Goal: Task Accomplishment & Management: Manage account settings

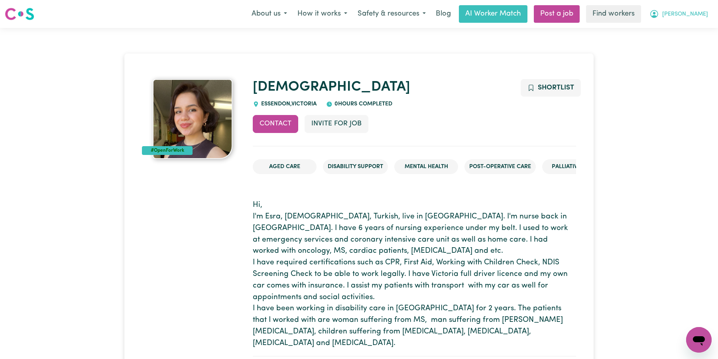
click at [706, 16] on span "[PERSON_NAME]" at bounding box center [685, 14] width 46 height 9
click at [671, 36] on link "My Dashboard" at bounding box center [681, 31] width 63 height 15
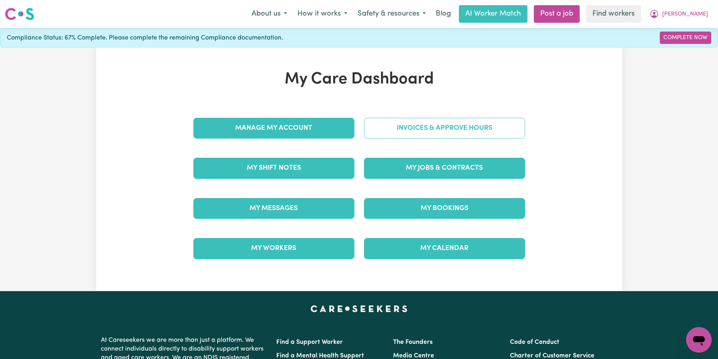
click at [422, 131] on link "Invoices & Approve Hours" at bounding box center [444, 128] width 161 height 21
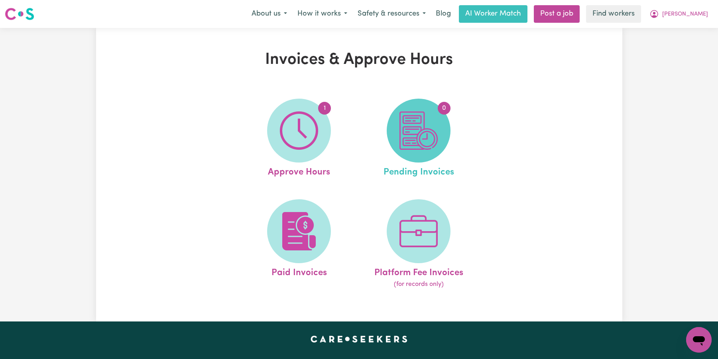
click at [418, 136] on img at bounding box center [419, 130] width 38 height 38
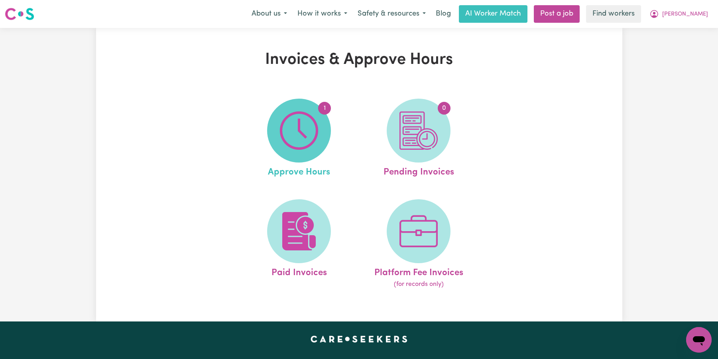
click at [326, 126] on span "1" at bounding box center [299, 131] width 64 height 64
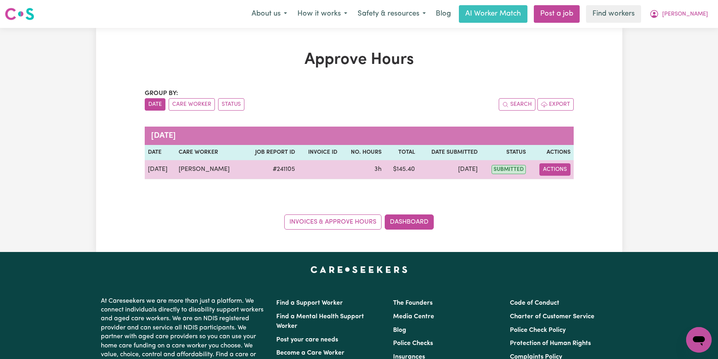
click at [560, 173] on button "Actions" at bounding box center [555, 169] width 31 height 12
click at [566, 184] on link "View Job Report" at bounding box center [576, 188] width 68 height 16
select select "pm"
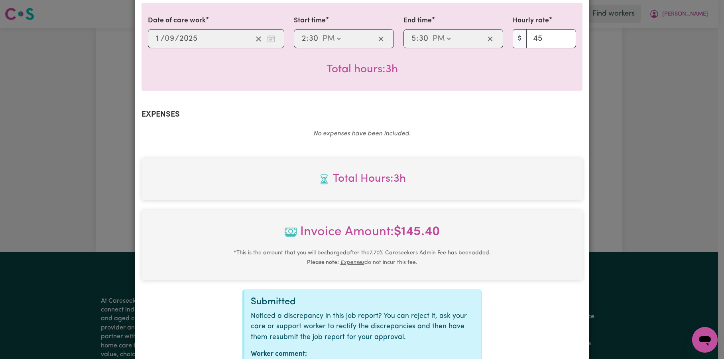
scroll to position [256, 0]
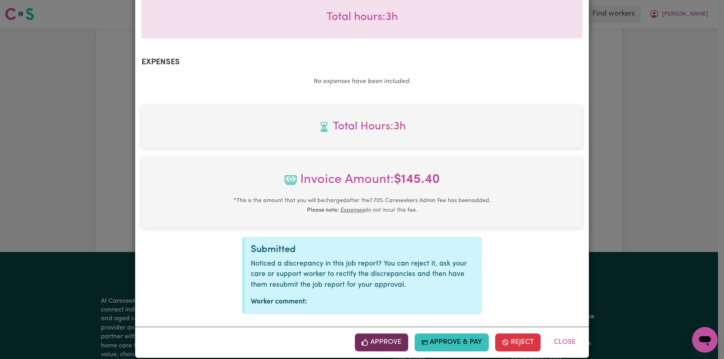
click at [389, 333] on button "Approve" at bounding box center [381, 342] width 53 height 18
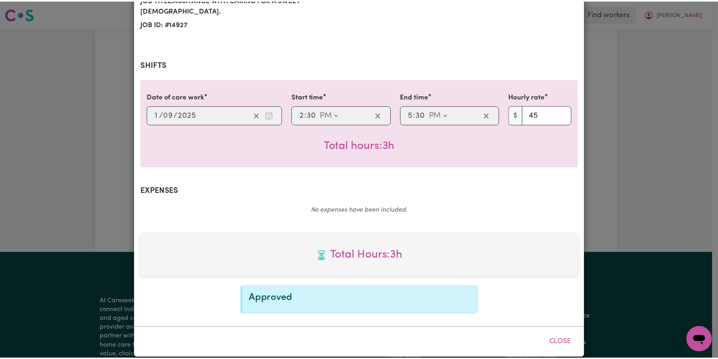
scroll to position [0, 0]
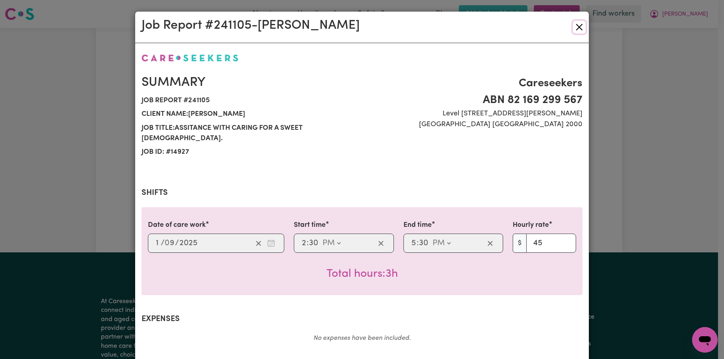
click at [577, 28] on button "Close" at bounding box center [579, 27] width 13 height 13
